Goal: Information Seeking & Learning: Learn about a topic

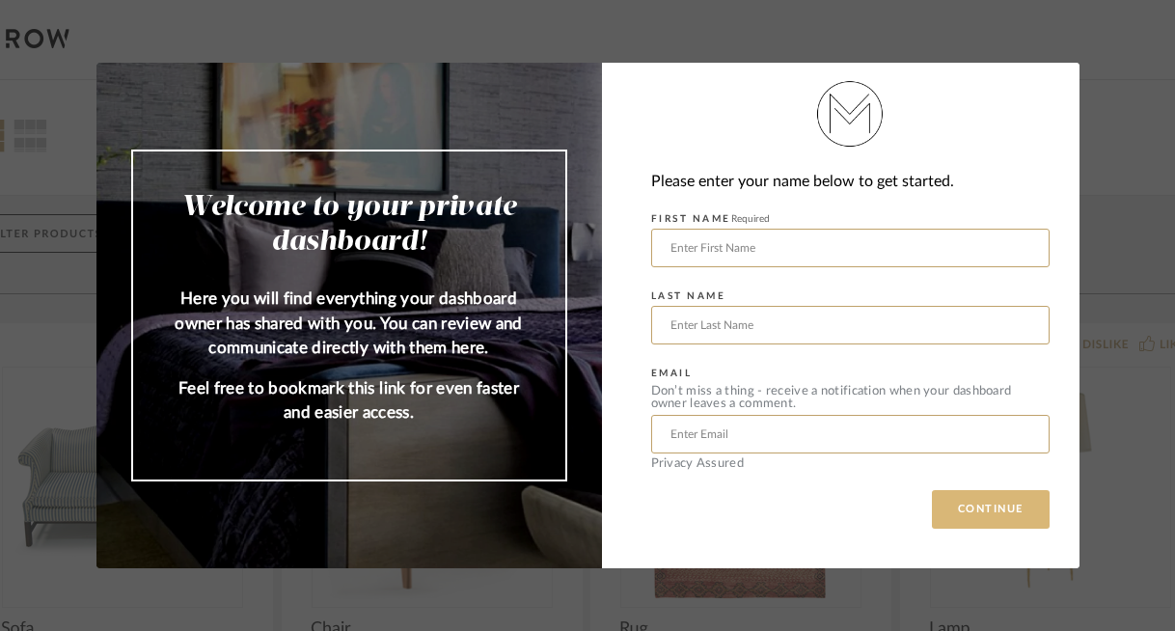
click at [992, 505] on button "CONTINUE" at bounding box center [991, 509] width 118 height 39
type input "[PERSON_NAME]"
type input "Saffos"
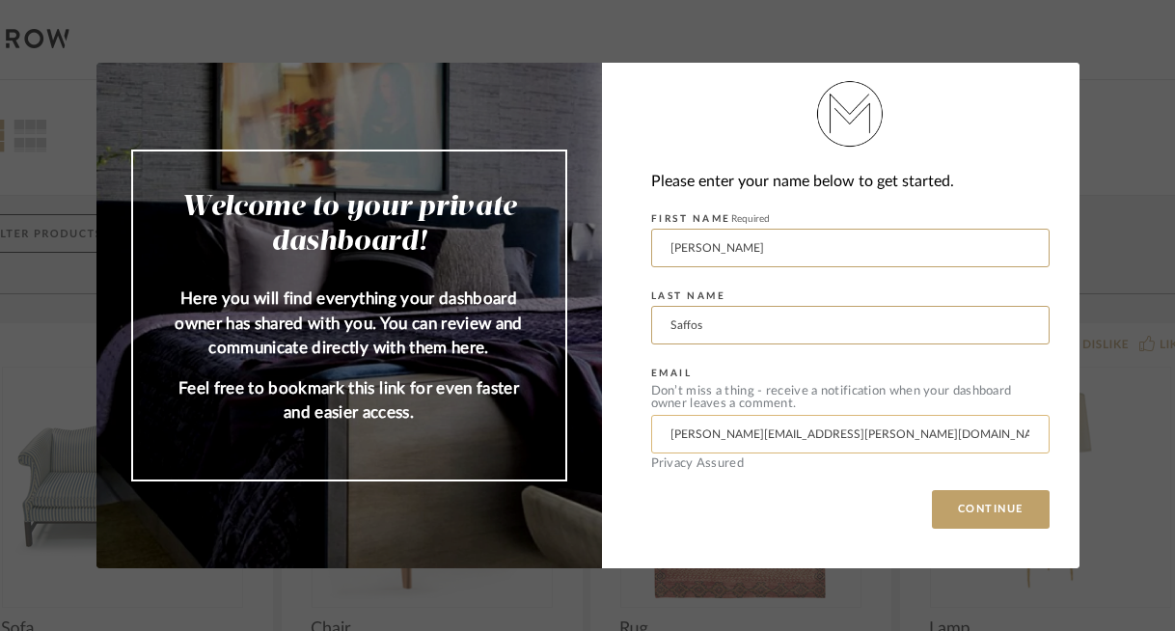
type input "[PERSON_NAME][EMAIL_ADDRESS][PERSON_NAME][DOMAIN_NAME]"
click at [983, 509] on button "CONTINUE" at bounding box center [991, 509] width 118 height 39
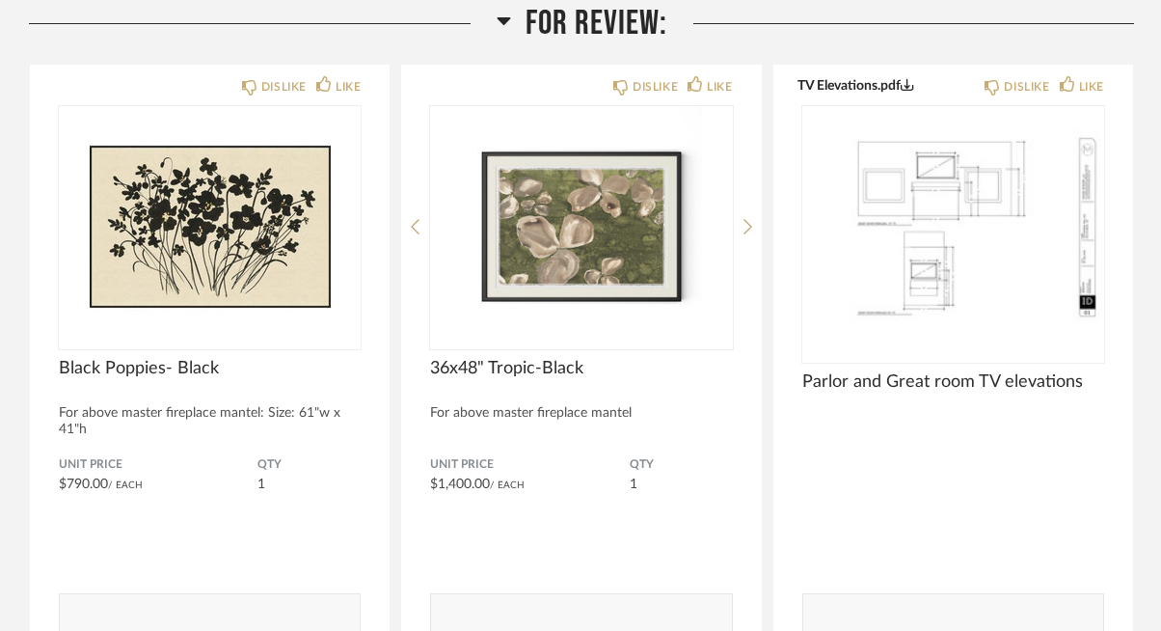
scroll to position [269, 0]
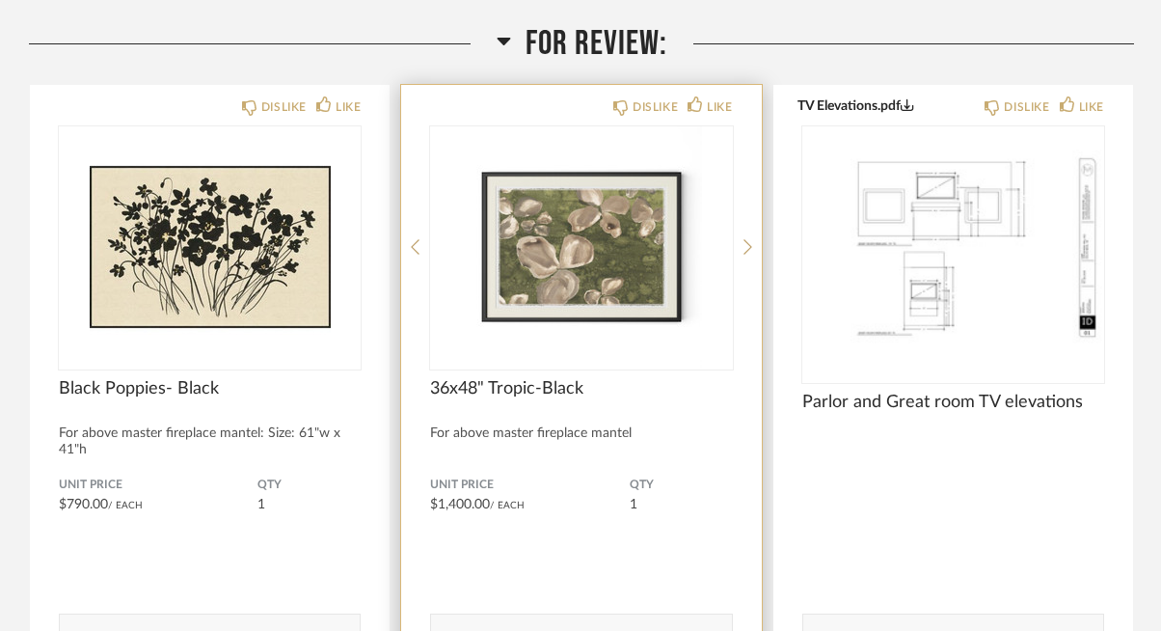
click at [625, 213] on img "0" at bounding box center [581, 246] width 302 height 241
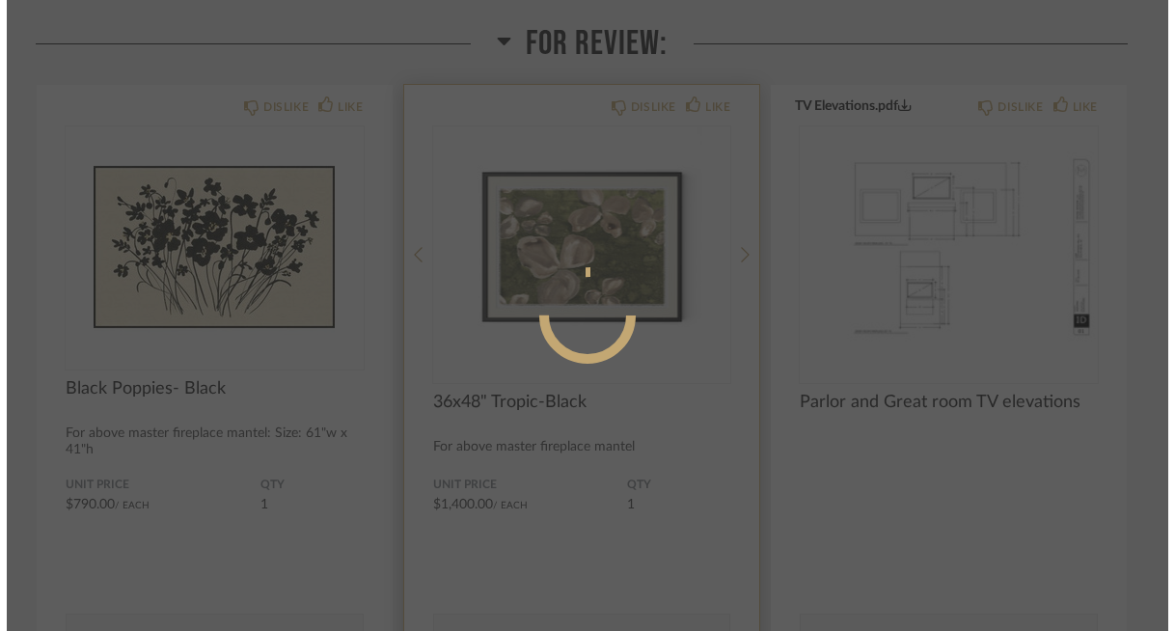
scroll to position [0, 0]
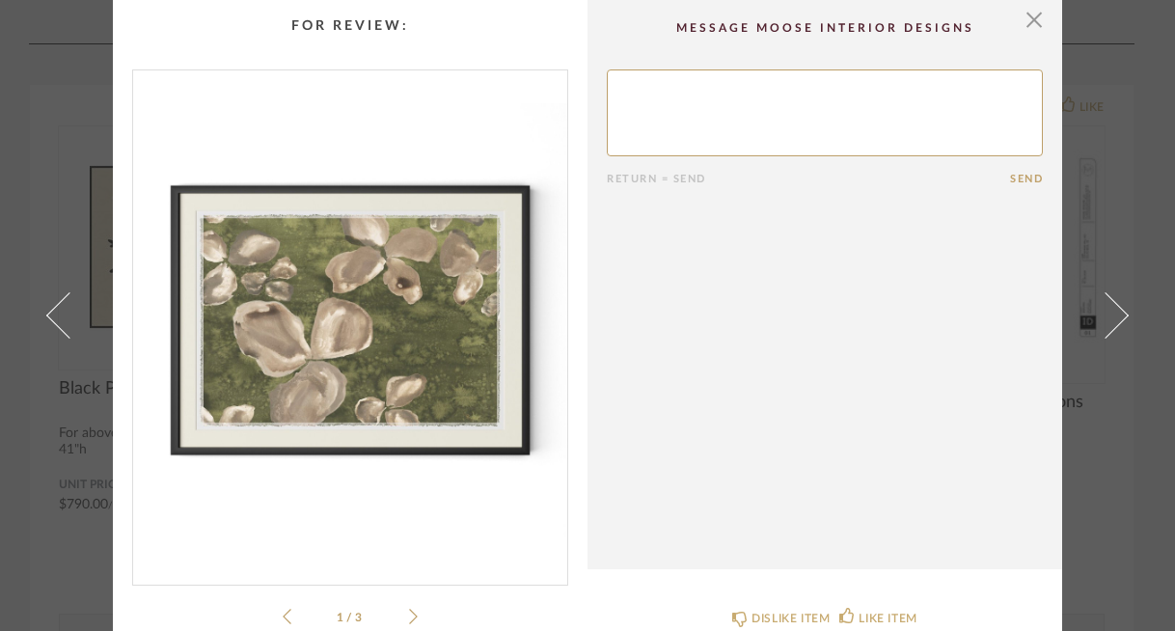
click at [409, 620] on icon at bounding box center [413, 616] width 9 height 15
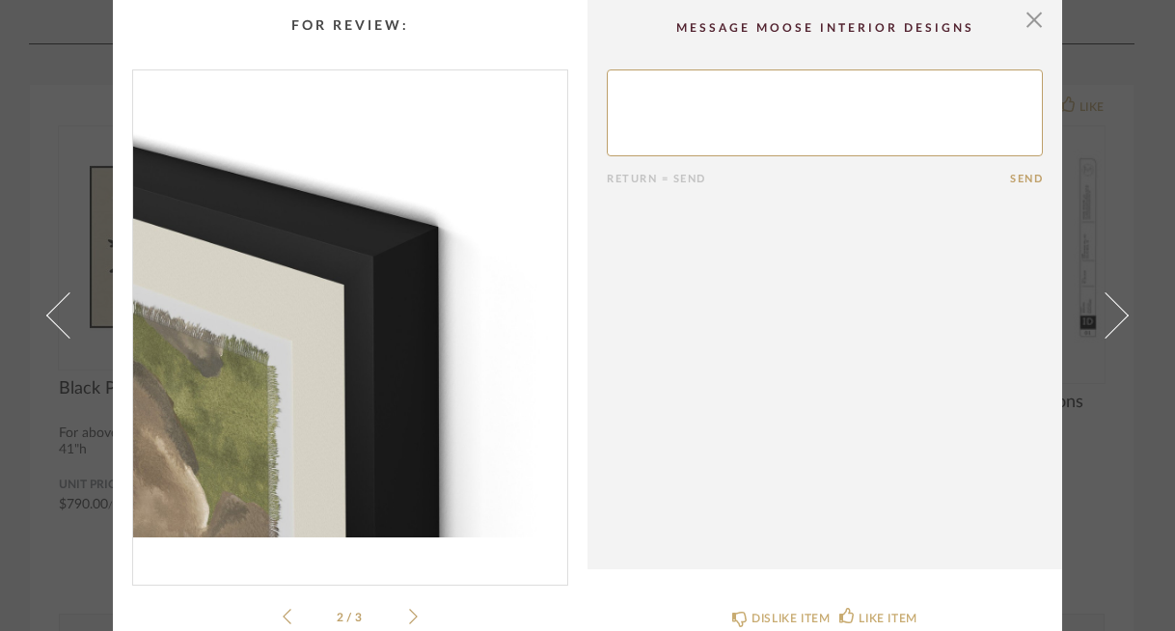
click at [409, 620] on icon at bounding box center [413, 616] width 9 height 15
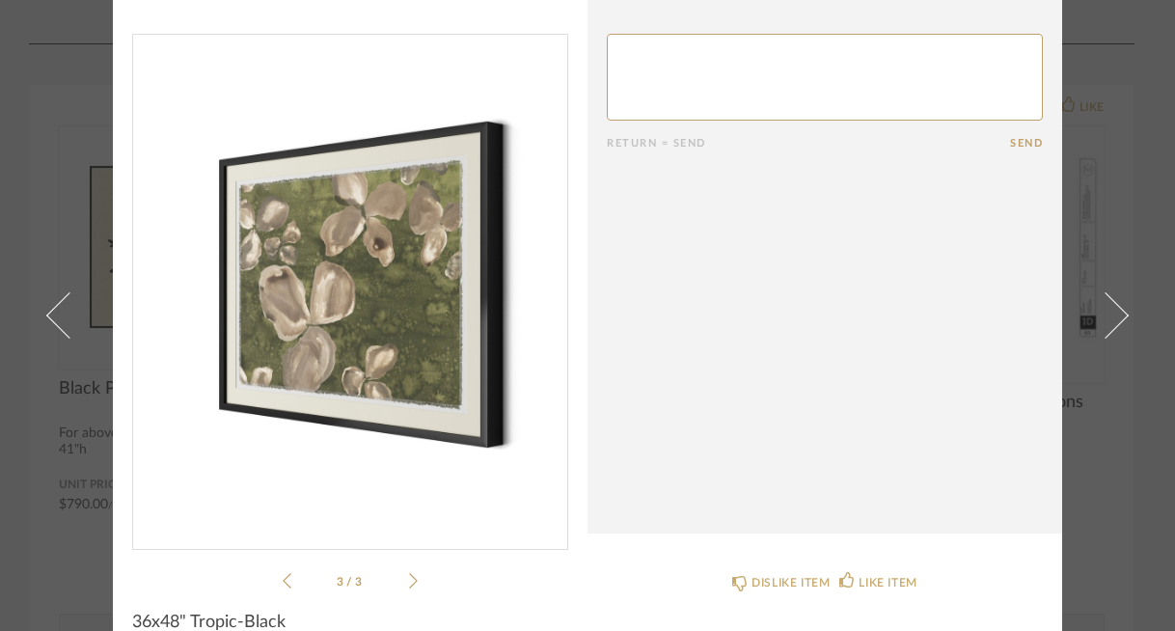
scroll to position [29, 0]
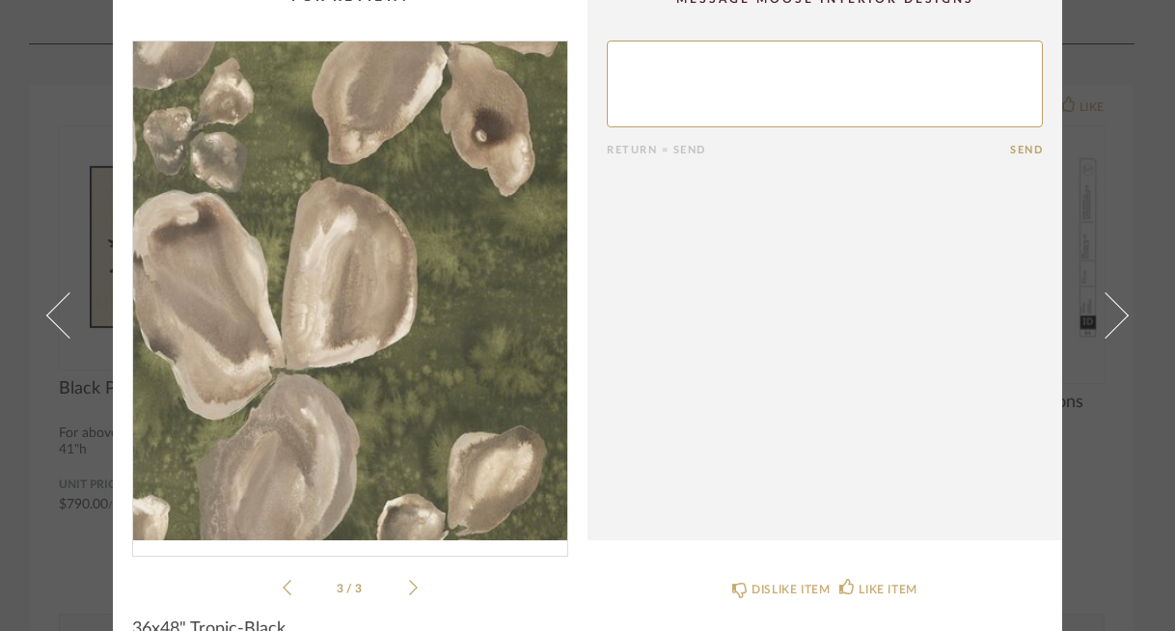
click at [326, 305] on img "2" at bounding box center [350, 290] width 434 height 499
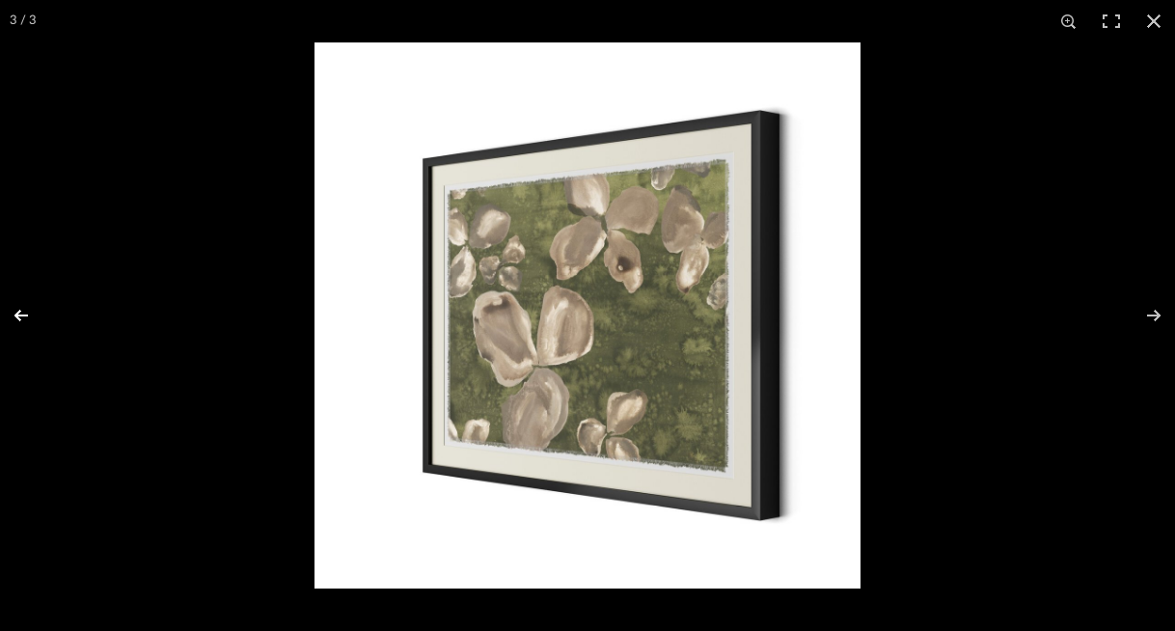
click at [16, 317] on button at bounding box center [34, 315] width 68 height 96
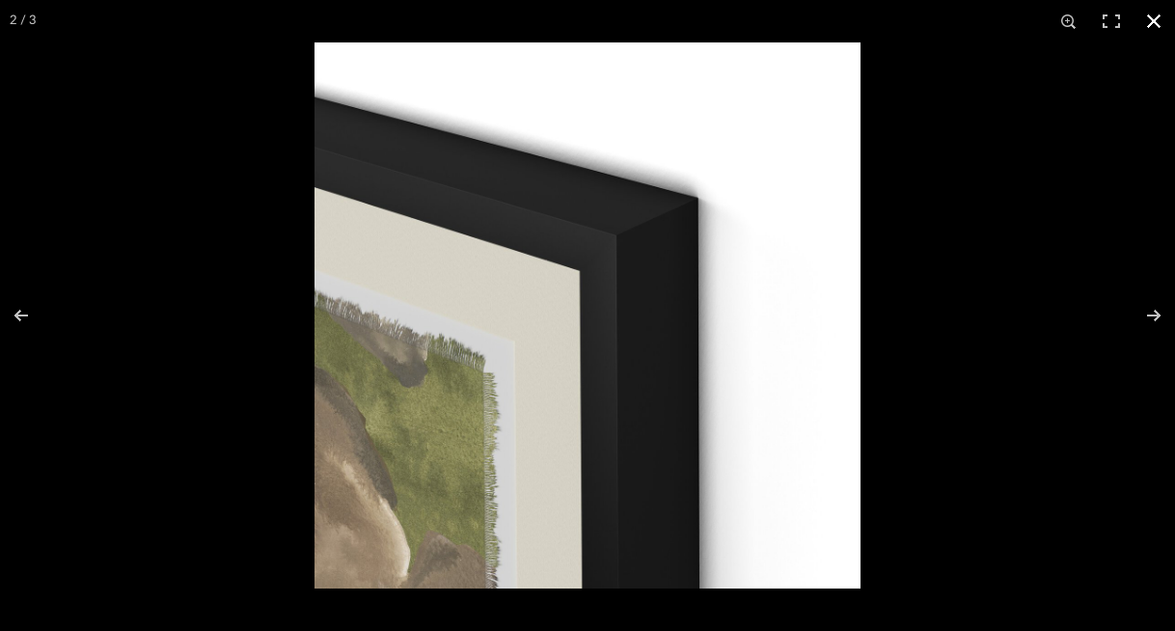
click at [1158, 22] on button at bounding box center [1154, 21] width 42 height 42
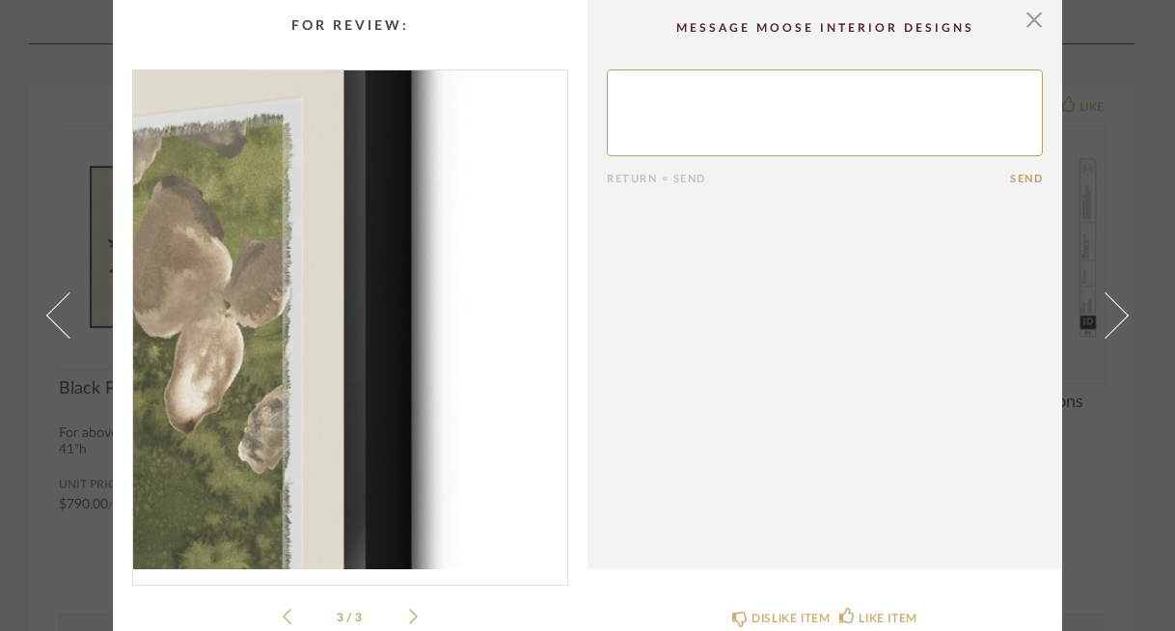
scroll to position [0, 0]
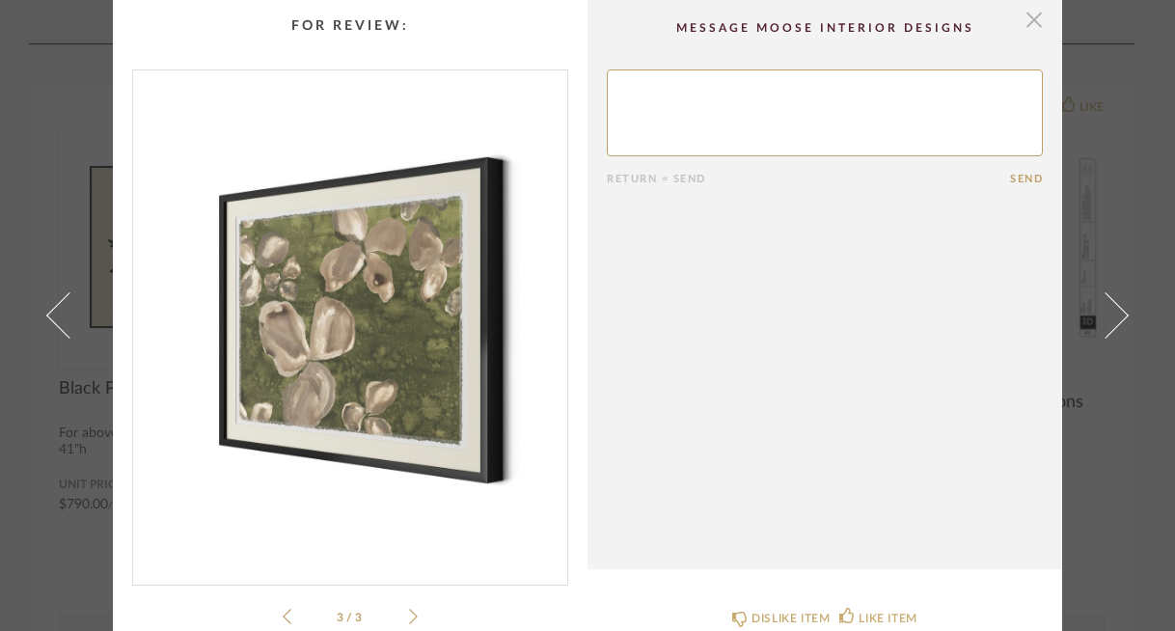
click at [1026, 24] on span "button" at bounding box center [1034, 19] width 39 height 39
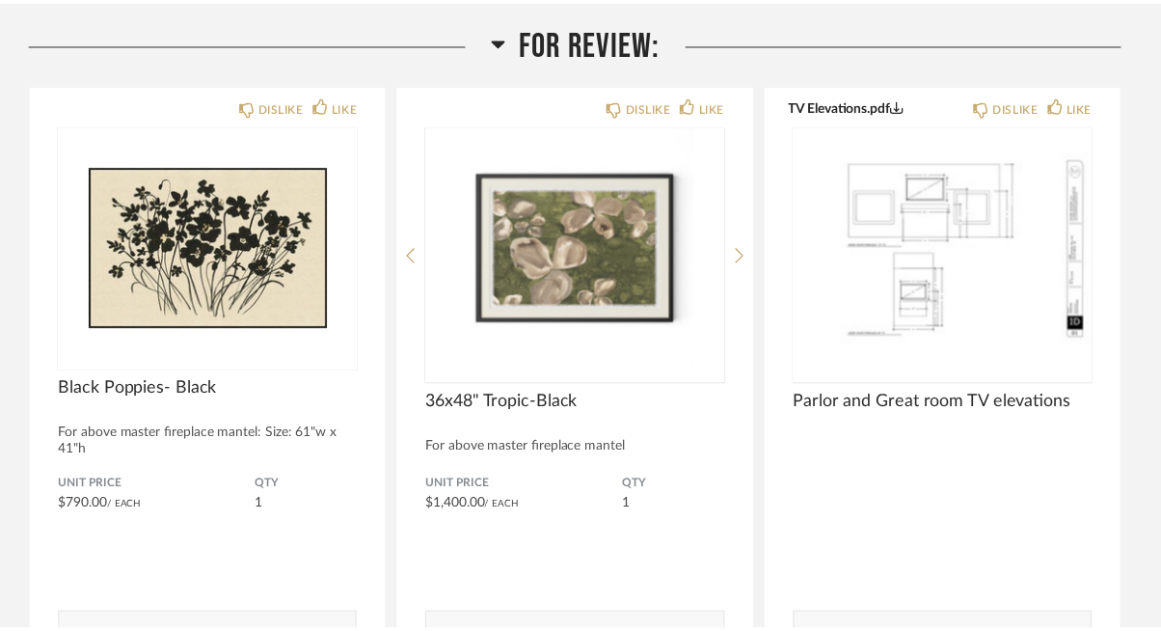
scroll to position [269, 0]
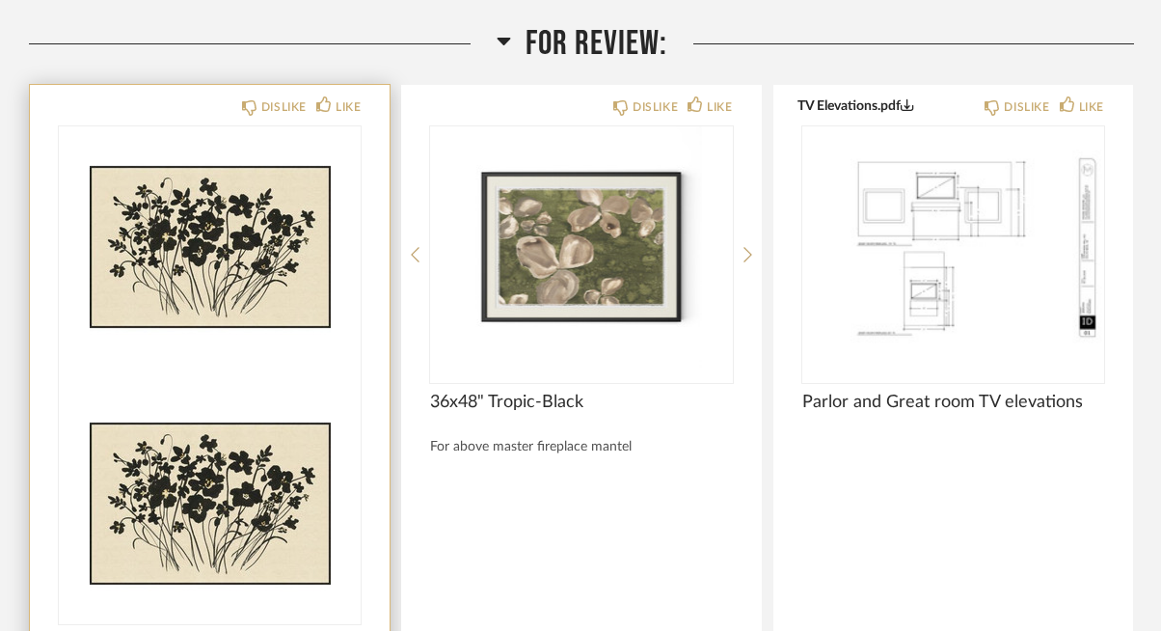
click at [228, 383] on img at bounding box center [210, 503] width 302 height 241
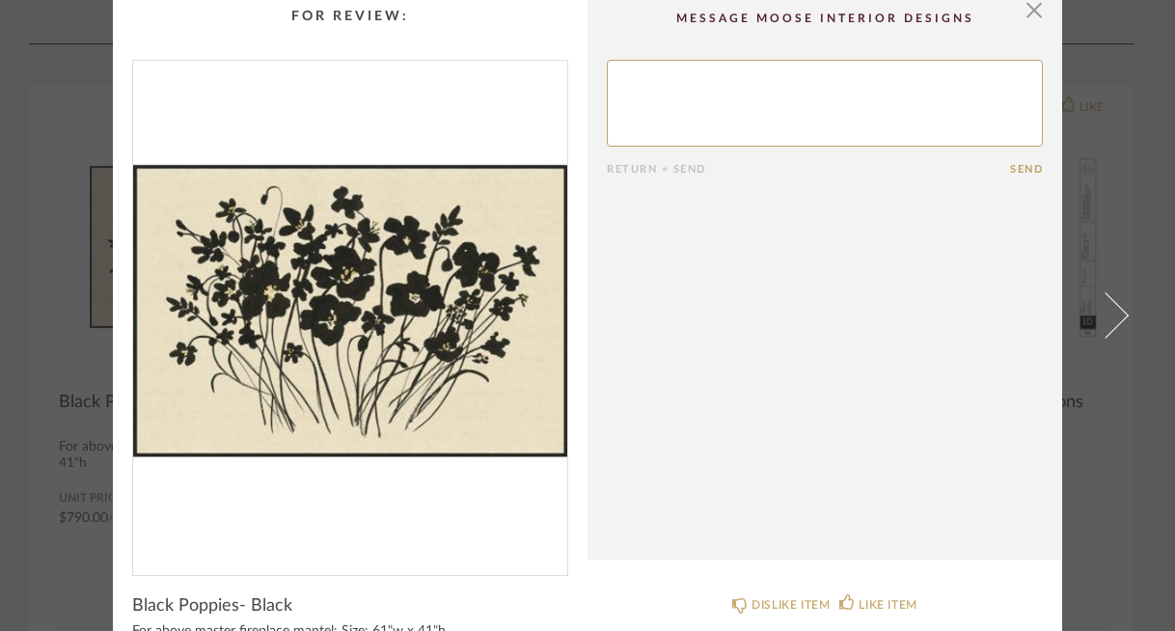
scroll to position [9, 0]
click at [457, 363] on img "0" at bounding box center [350, 311] width 434 height 499
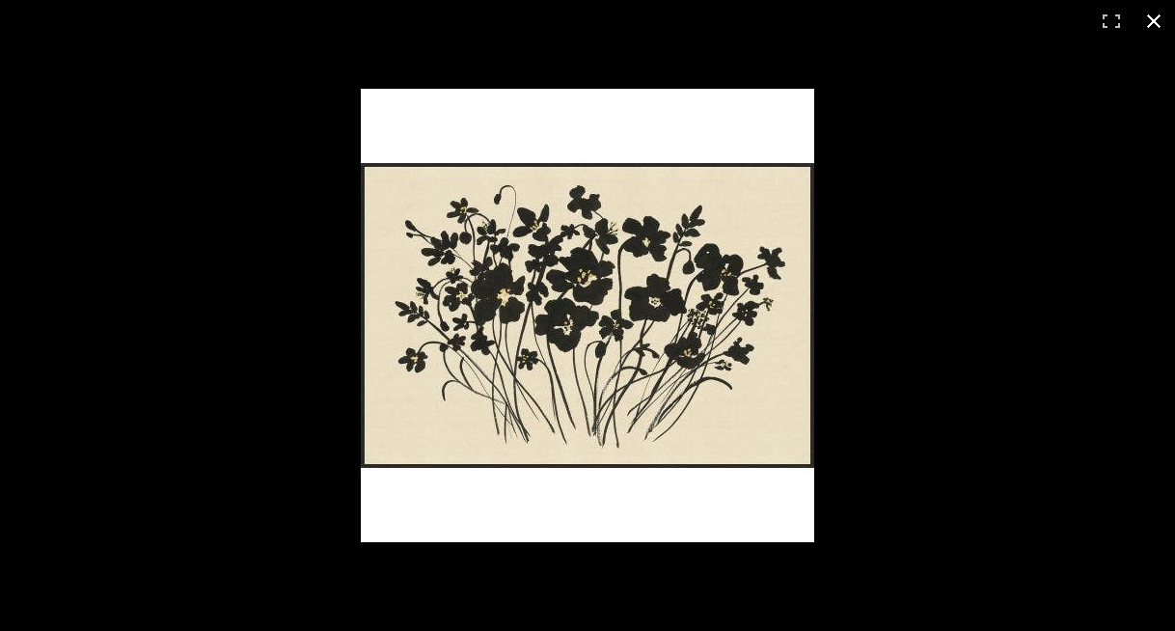
click at [1152, 24] on button at bounding box center [1154, 21] width 42 height 42
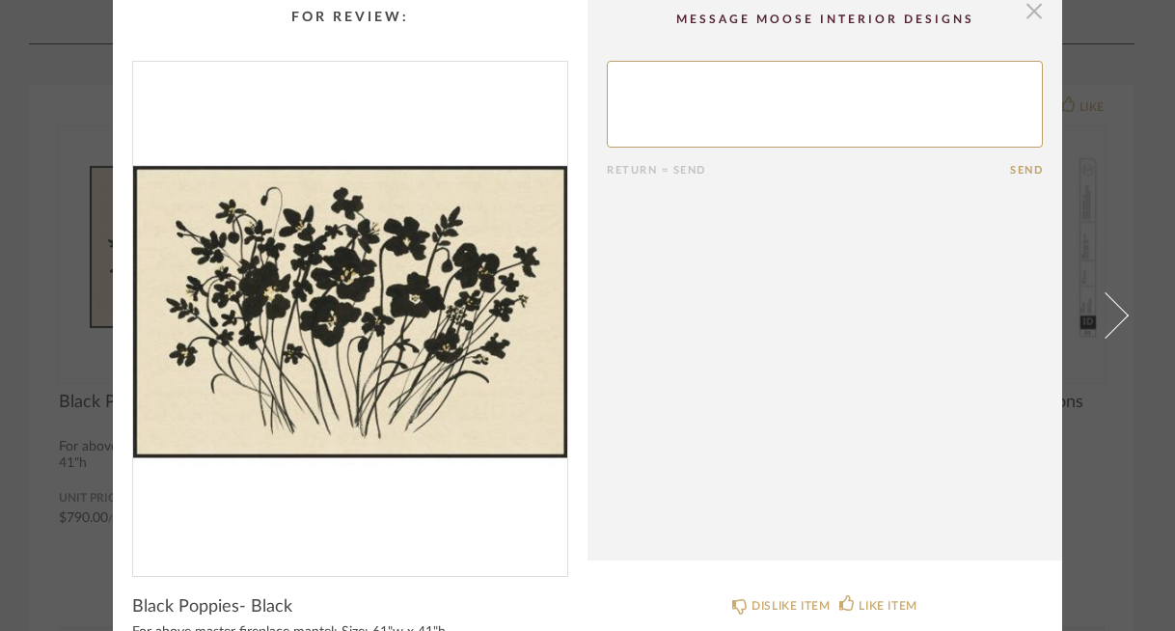
click at [1022, 14] on span "button" at bounding box center [1034, 10] width 39 height 39
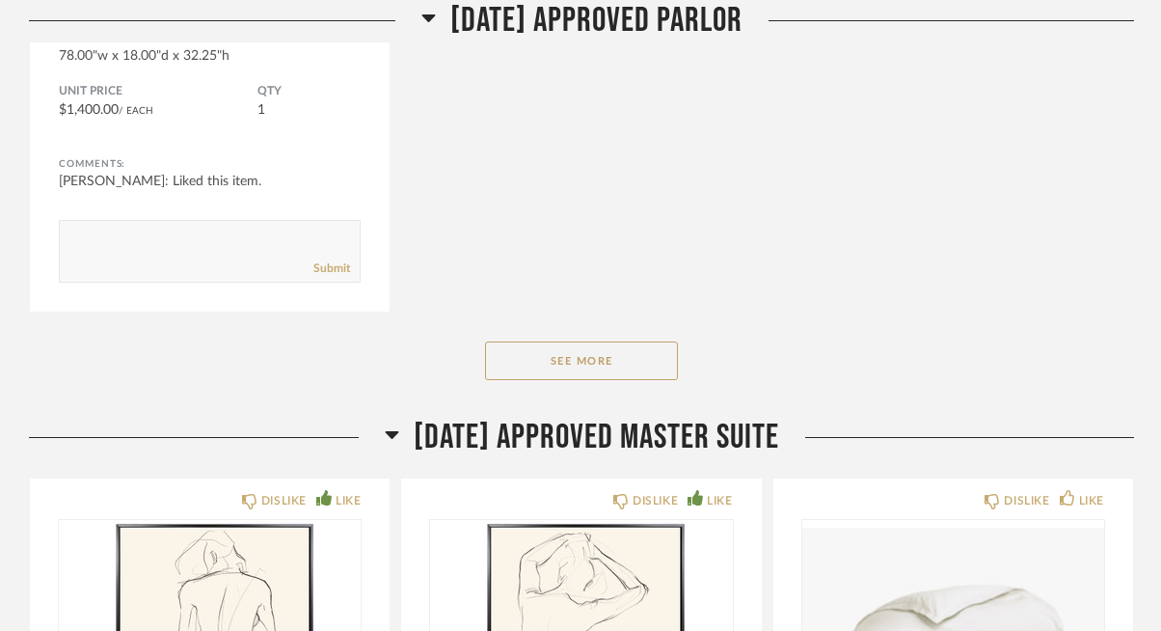
scroll to position [10225, 0]
click at [628, 378] on button "See More" at bounding box center [581, 361] width 193 height 39
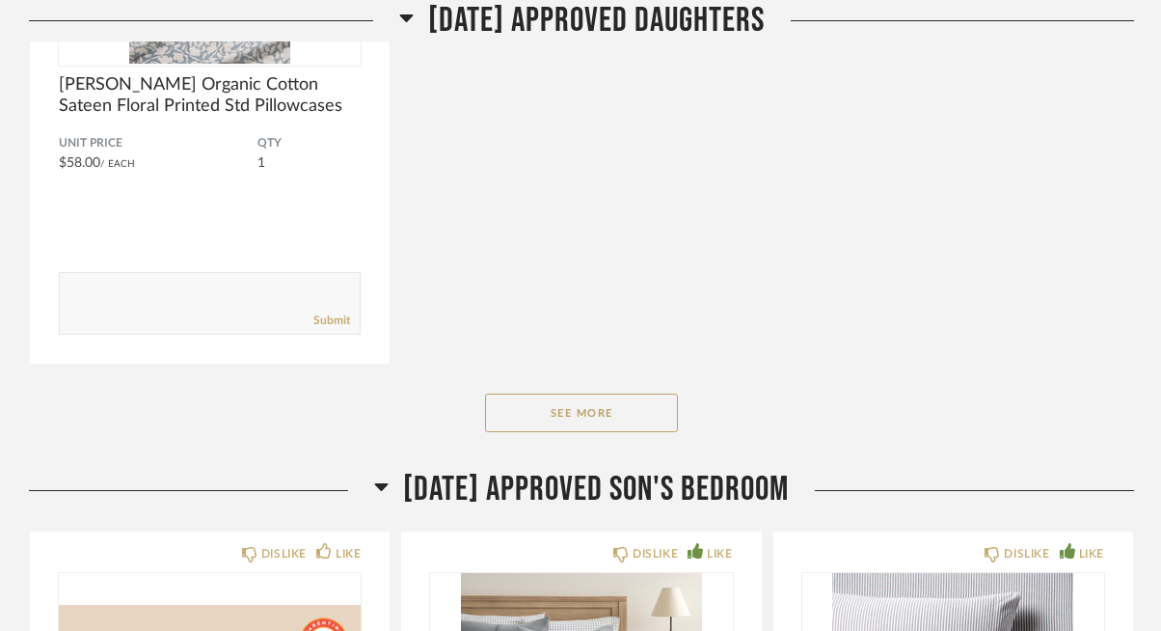
scroll to position [18205, 0]
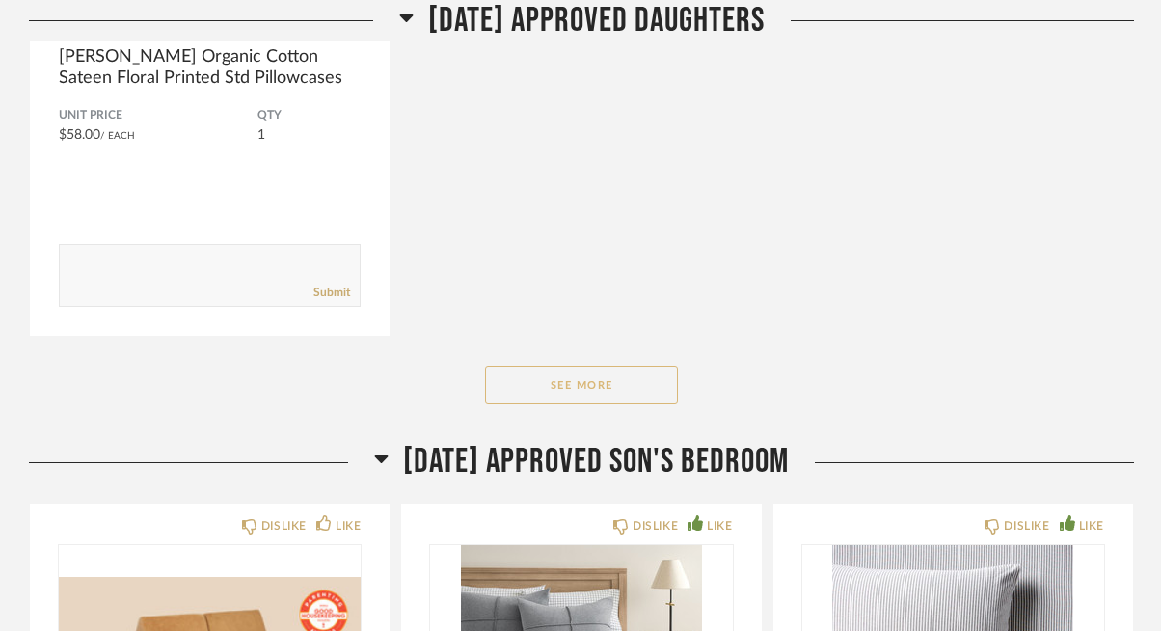
click at [520, 380] on button "See More" at bounding box center [581, 385] width 193 height 39
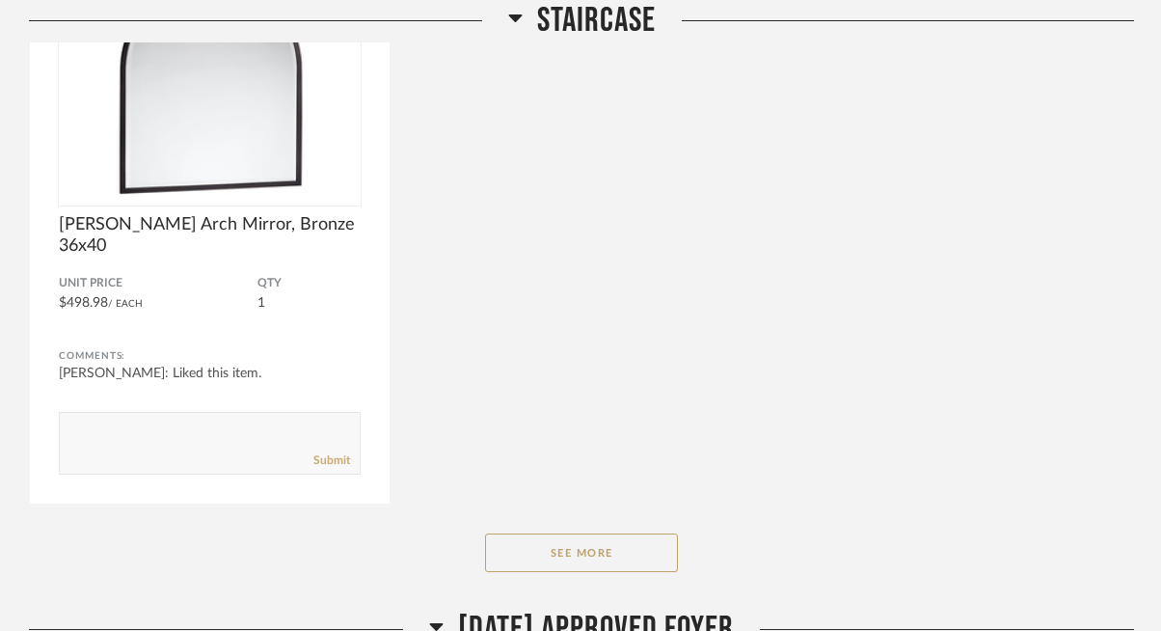
scroll to position [3165, 0]
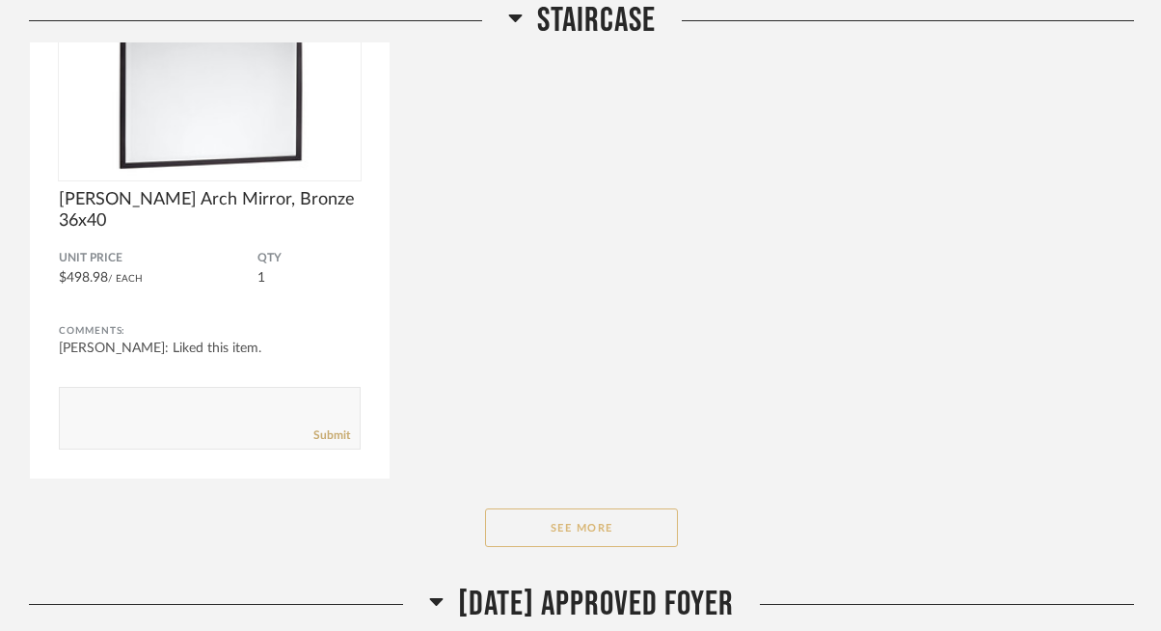
click at [557, 509] on button "See More" at bounding box center [581, 527] width 193 height 39
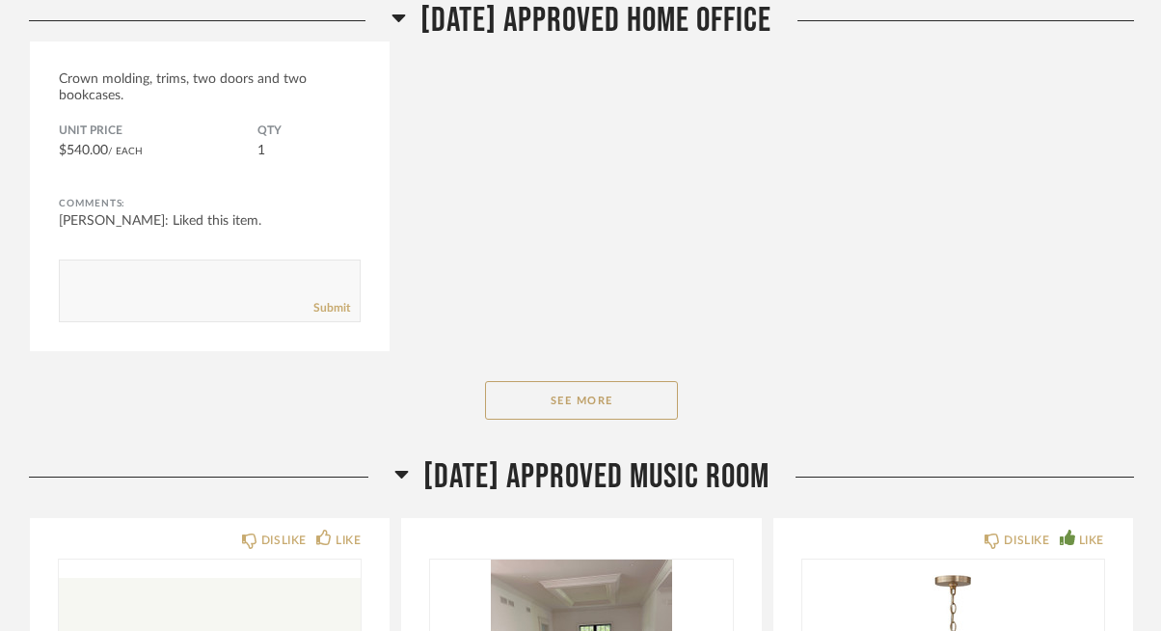
scroll to position [6045, 0]
click at [571, 390] on button "See More" at bounding box center [581, 399] width 193 height 39
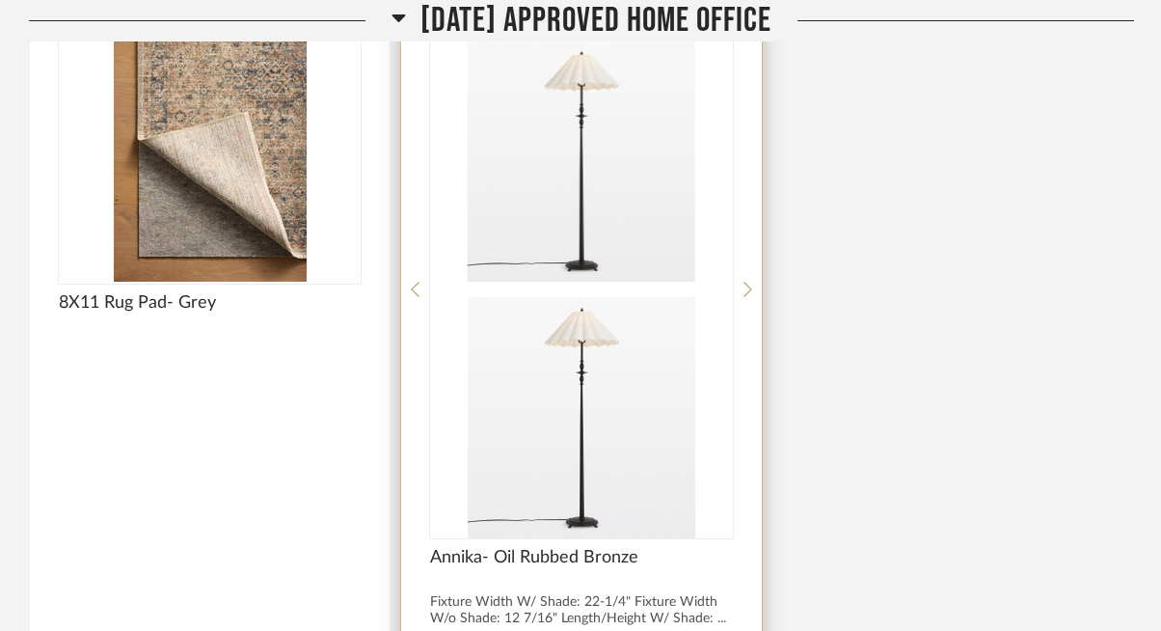
scroll to position [7662, 0]
